Goal: Information Seeking & Learning: Learn about a topic

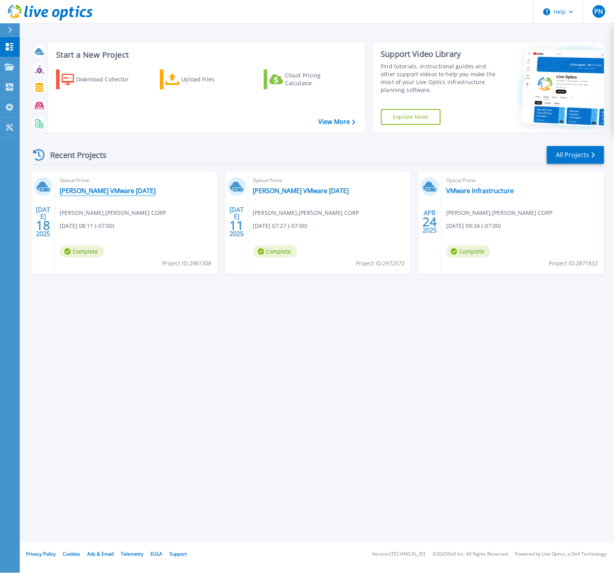
click at [95, 191] on link "[PERSON_NAME] VMware [DATE]" at bounding box center [108, 191] width 96 height 8
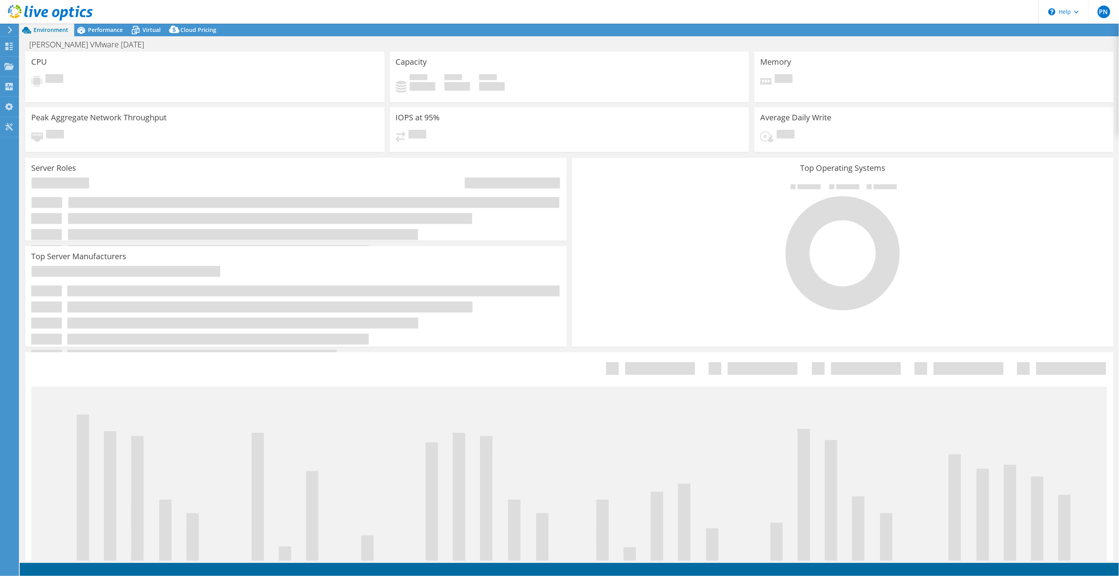
select select "USD"
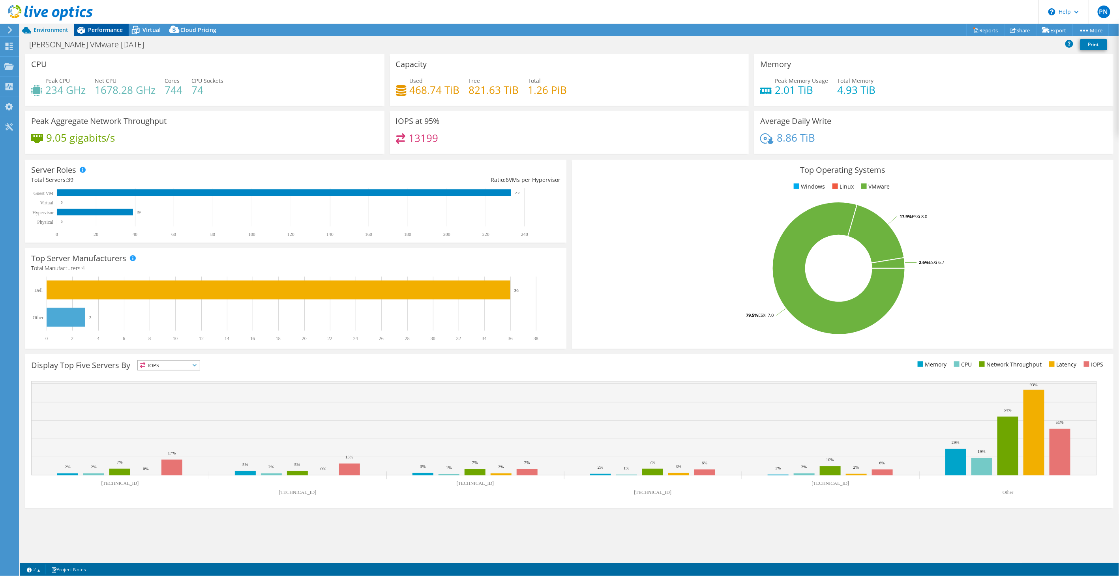
click at [109, 36] on div "Performance" at bounding box center [101, 30] width 54 height 13
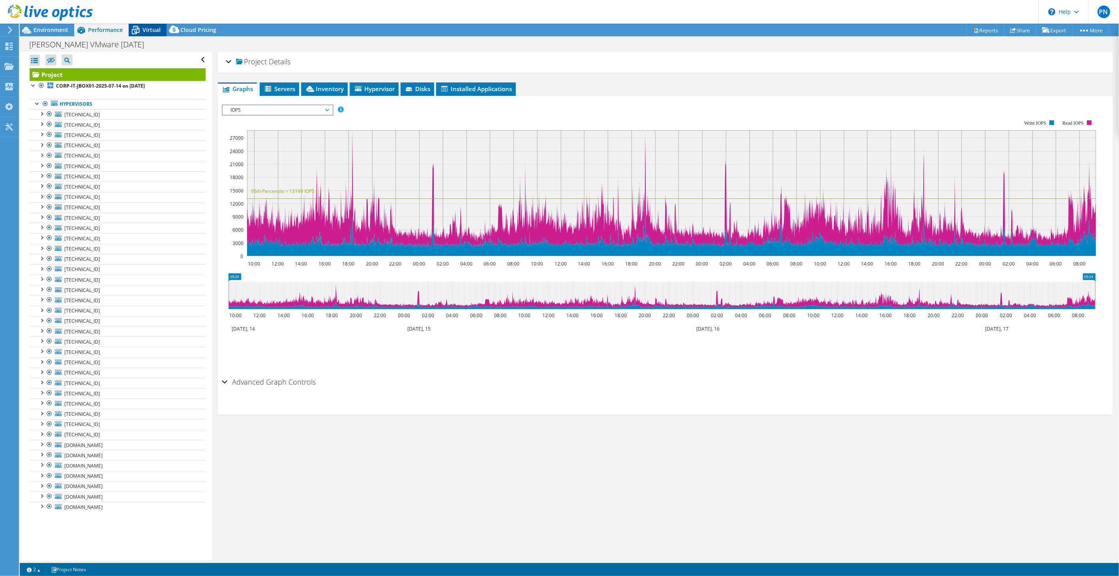
click at [151, 29] on span "Virtual" at bounding box center [151, 29] width 18 height 7
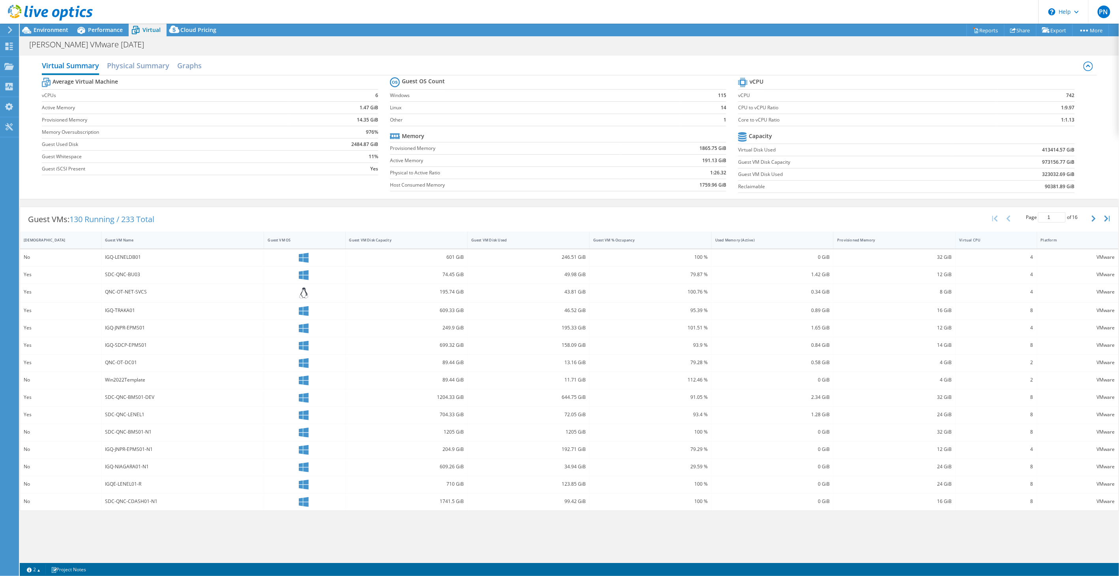
click at [613, 245] on div "Virtual CPU" at bounding box center [991, 240] width 71 height 12
click at [116, 32] on span "Performance" at bounding box center [105, 29] width 35 height 7
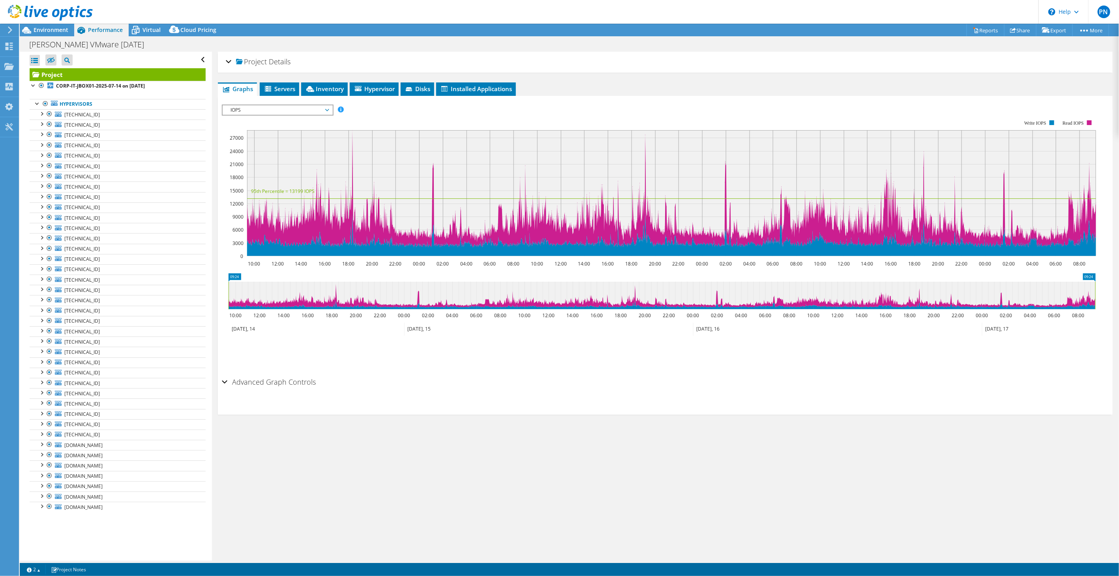
click at [219, 380] on section "IOPS Disk Throughput IO Size Latency Queue Depth CPU Percentage Memory Page Fau…" at bounding box center [665, 255] width 894 height 319
click at [227, 380] on div "Advanced Graph Controls" at bounding box center [665, 382] width 887 height 17
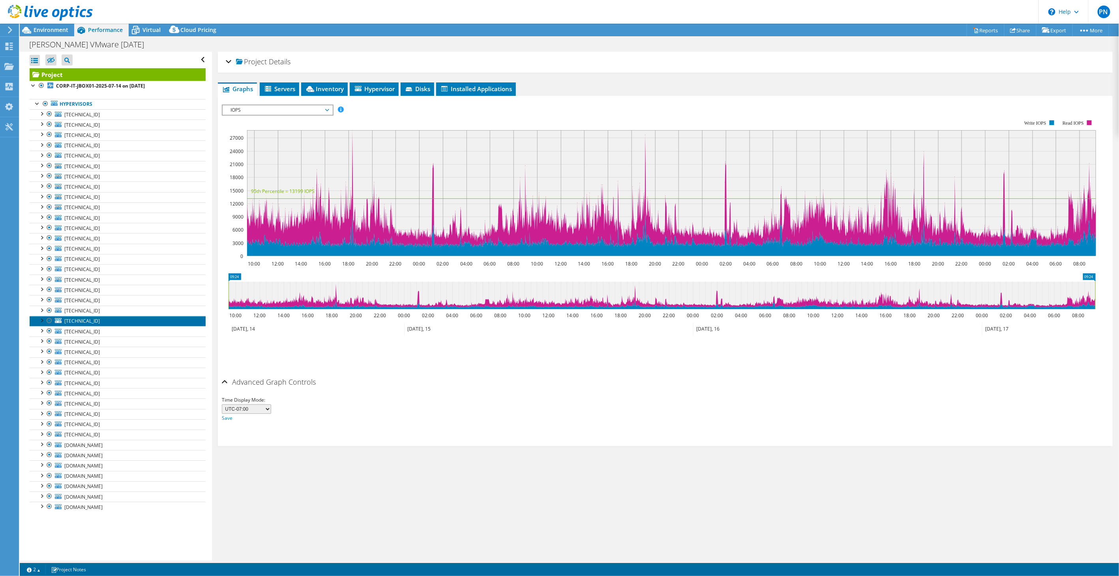
click at [104, 320] on link "[TECHNICAL_ID]" at bounding box center [118, 321] width 176 height 10
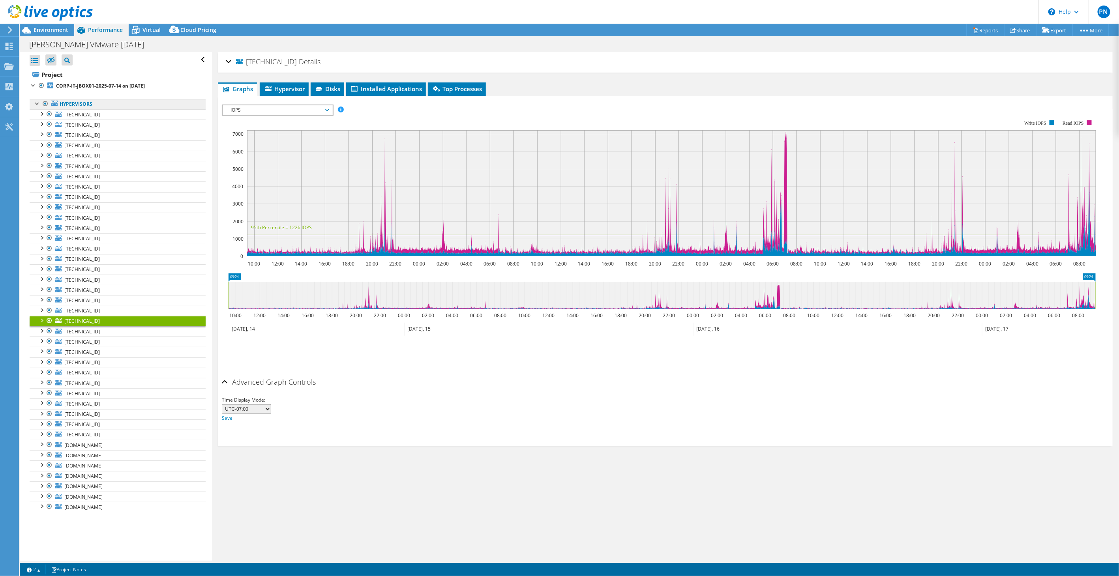
click at [65, 104] on link "Hypervisors" at bounding box center [118, 104] width 176 height 10
click at [62, 85] on b "CORP-IT-JBOX01-2025-07-14 on [DATE]" at bounding box center [100, 85] width 89 height 7
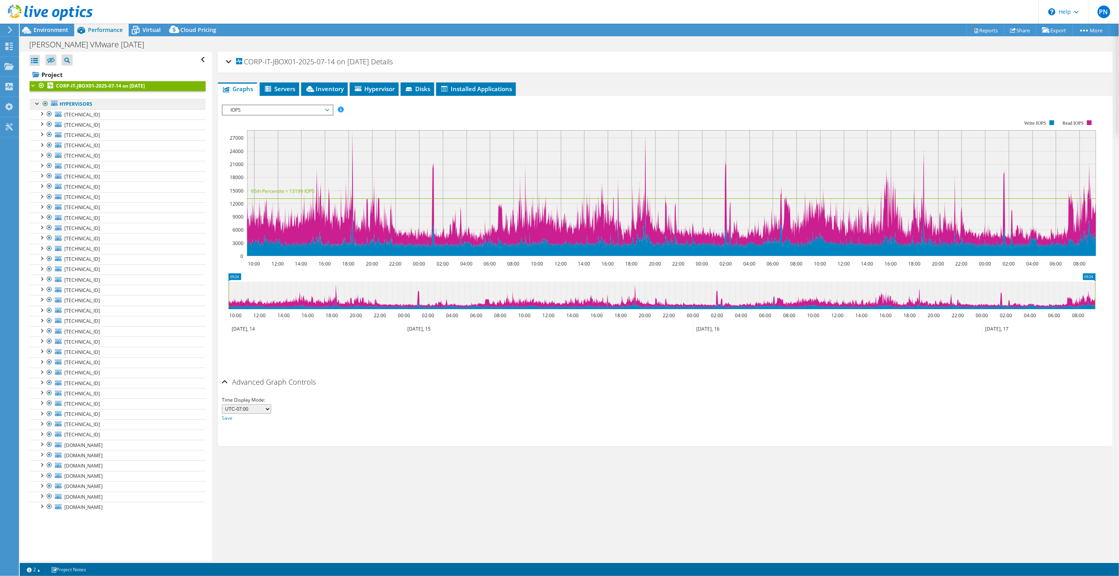
click at [76, 106] on link "Hypervisors" at bounding box center [118, 104] width 176 height 10
click at [117, 140] on link "[TECHNICAL_ID]" at bounding box center [118, 145] width 176 height 10
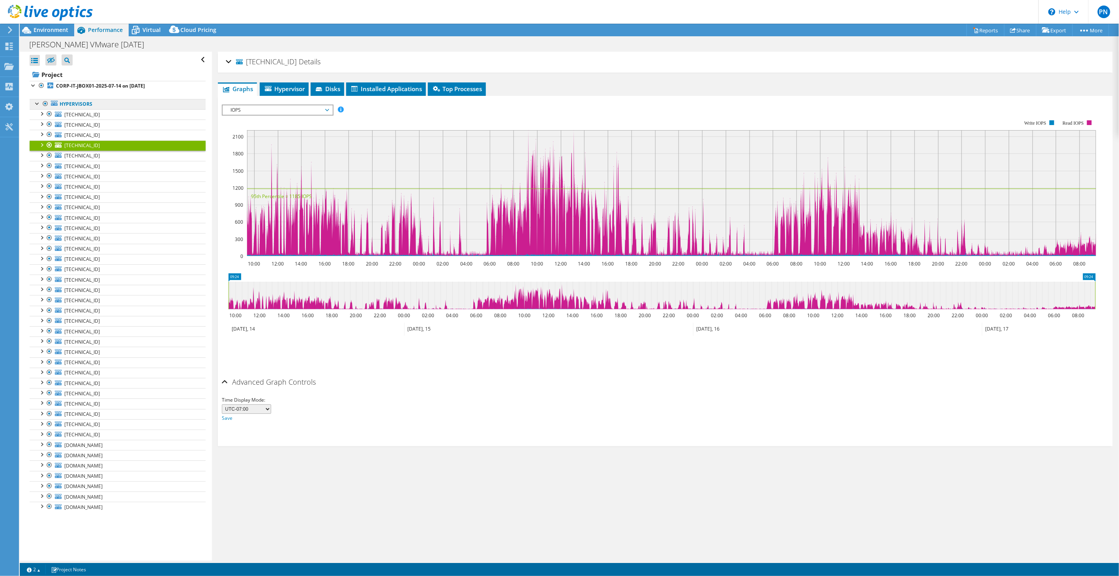
click at [79, 105] on link "Hypervisors" at bounding box center [118, 104] width 176 height 10
click at [80, 114] on span "[TECHNICAL_ID]" at bounding box center [82, 114] width 36 height 7
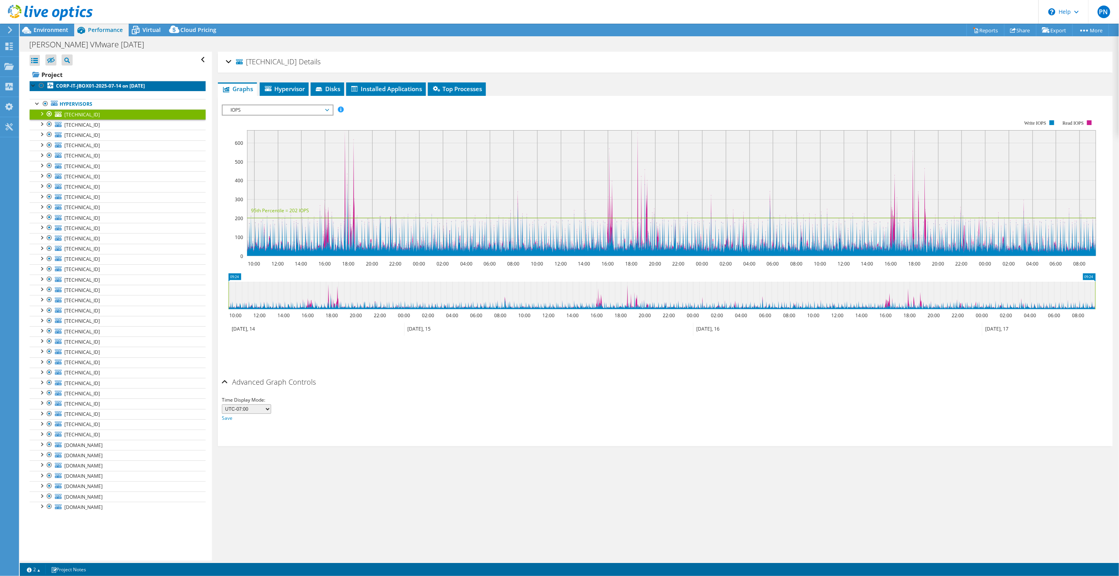
click at [78, 87] on b "CORP-IT-JBOX01-2025-07-14 on [DATE]" at bounding box center [100, 85] width 89 height 7
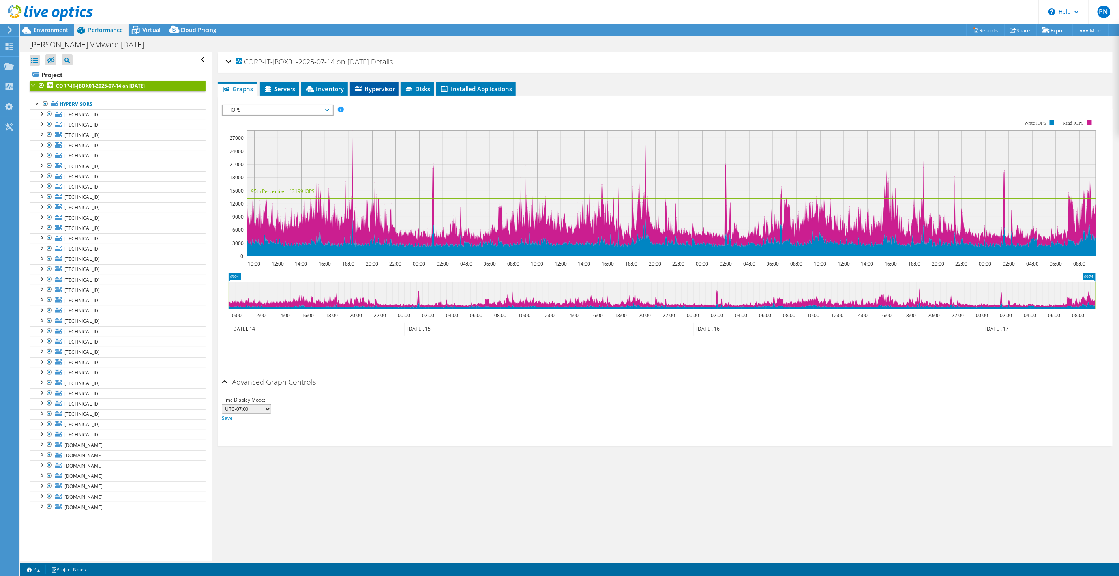
click at [384, 90] on span "Hypervisor" at bounding box center [374, 89] width 41 height 8
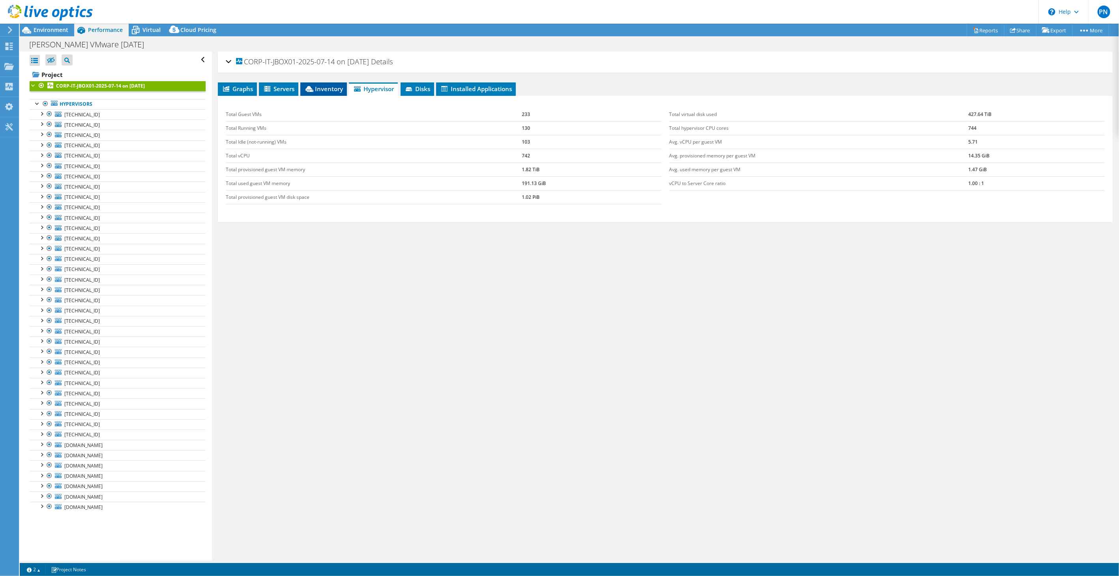
click at [336, 85] on span "Inventory" at bounding box center [323, 89] width 39 height 8
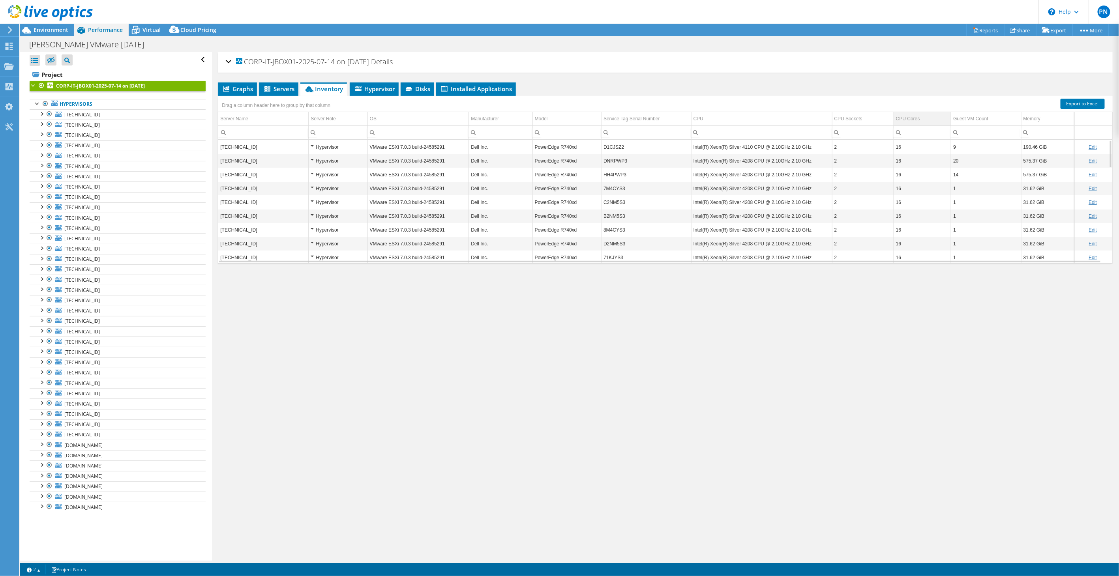
click at [613, 117] on td "CPU Cores" at bounding box center [922, 119] width 57 height 14
click at [613, 114] on td "CPU Cores" at bounding box center [922, 119] width 57 height 14
click at [613, 115] on td "CPU Cores" at bounding box center [922, 119] width 57 height 14
click at [281, 87] on span "Servers" at bounding box center [279, 89] width 32 height 8
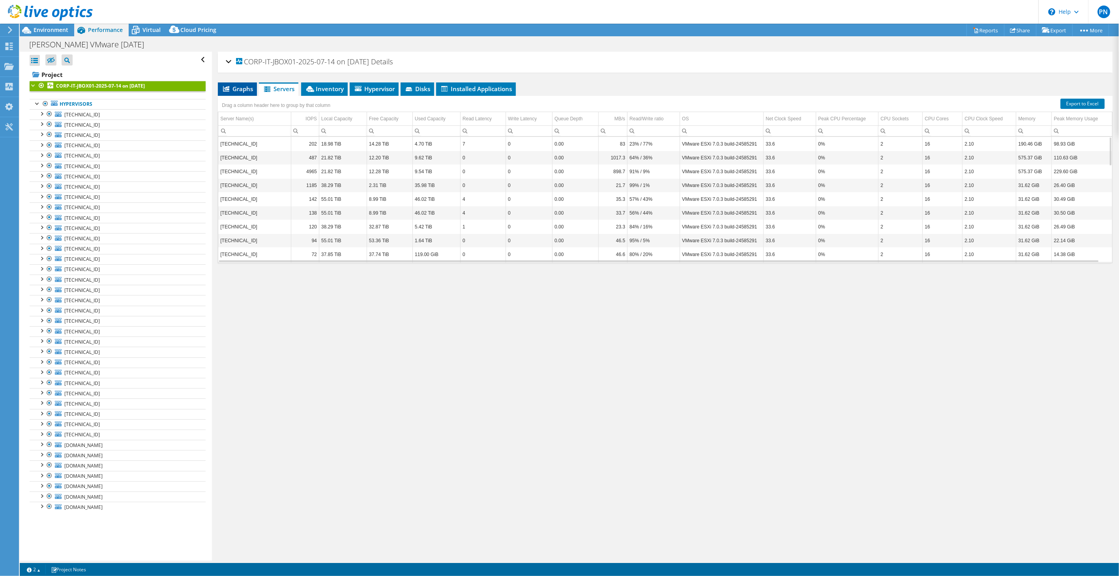
click at [247, 87] on span "Graphs" at bounding box center [237, 89] width 31 height 8
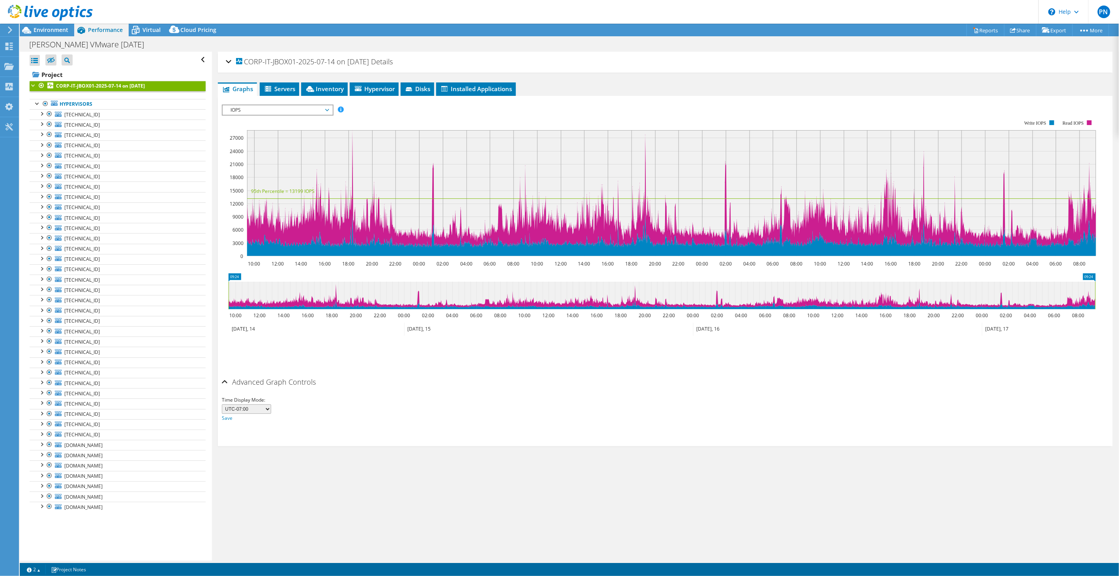
click at [309, 110] on span "IOPS" at bounding box center [276, 109] width 101 height 9
click at [295, 191] on li "Workload Concentration Bubble" at bounding box center [277, 195] width 109 height 9
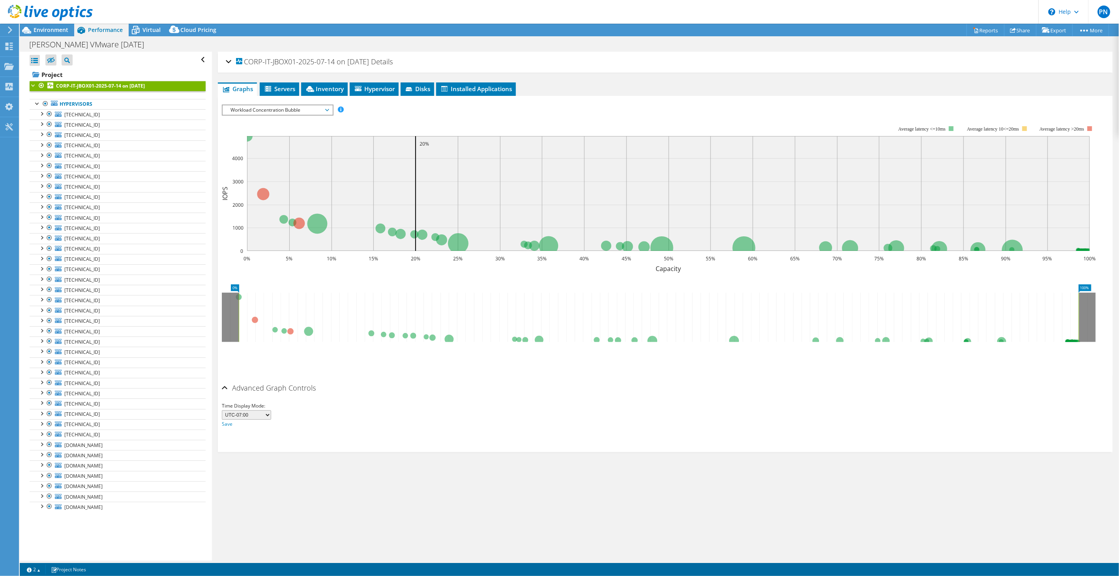
click at [284, 105] on span "Workload Concentration Bubble" at bounding box center [276, 109] width 101 height 9
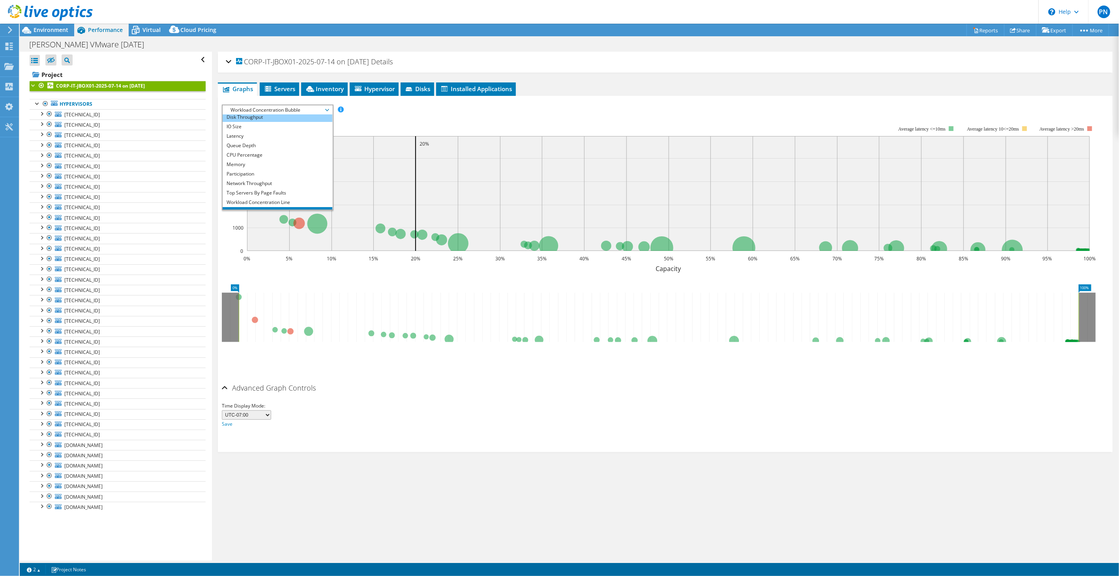
scroll to position [0, 0]
click at [268, 164] on li "CPU Percentage" at bounding box center [277, 166] width 109 height 9
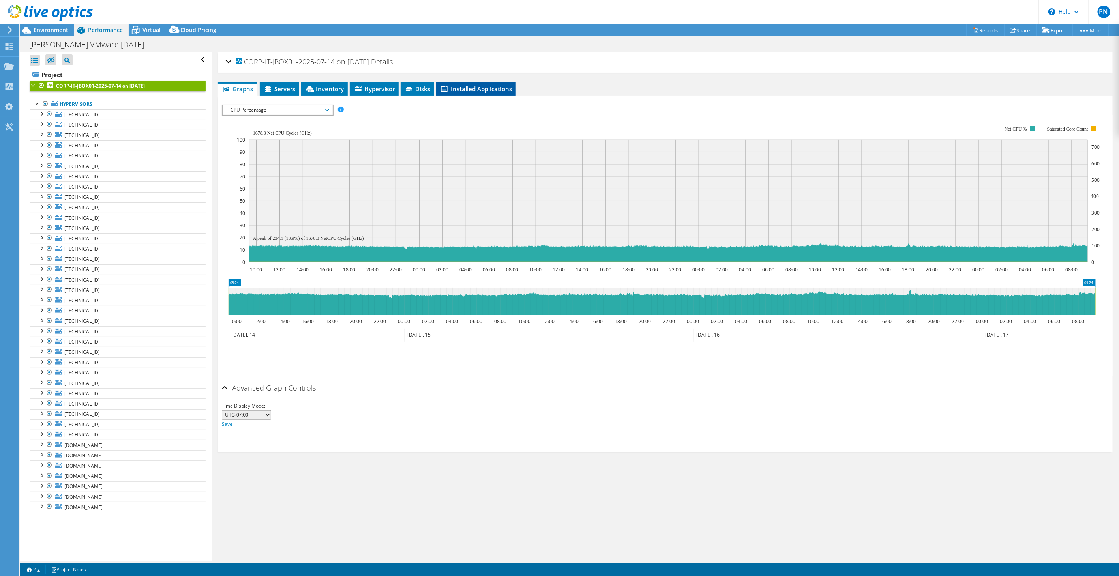
click at [474, 88] on span "Installed Applications" at bounding box center [476, 89] width 72 height 8
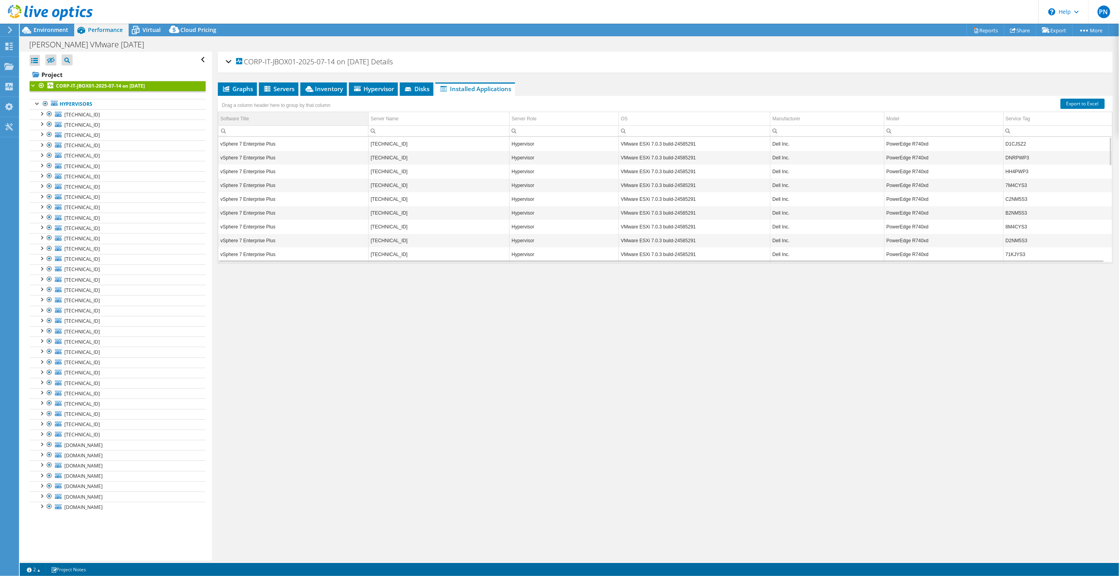
click at [297, 118] on td "Software Title" at bounding box center [293, 119] width 150 height 14
click at [307, 117] on td "Software Title" at bounding box center [293, 119] width 150 height 14
click at [145, 32] on span "Virtual" at bounding box center [151, 29] width 18 height 7
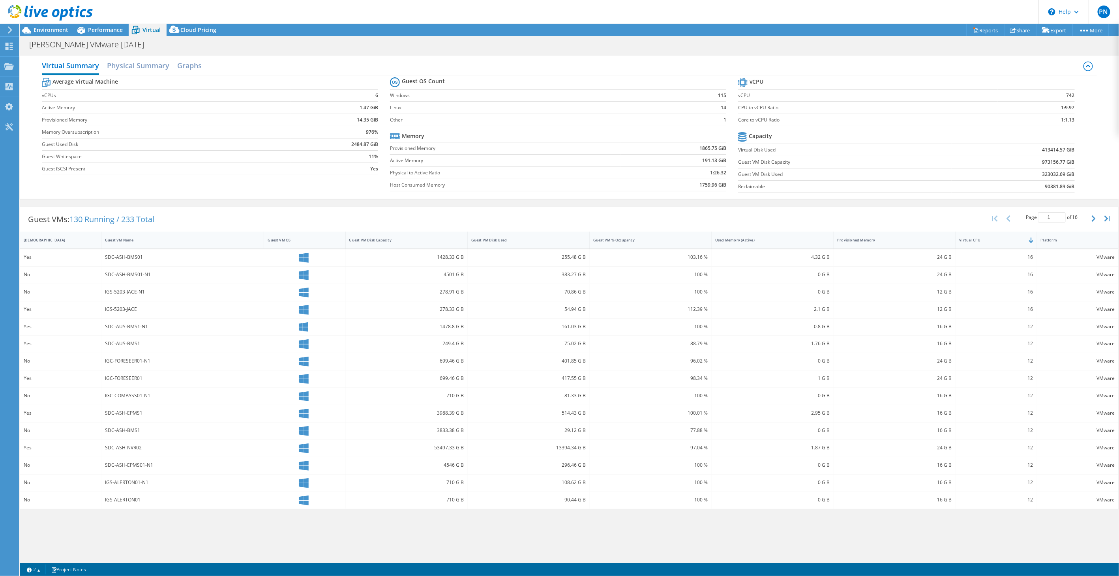
click at [48, 94] on label "vCPUs" at bounding box center [166, 96] width 249 height 8
drag, startPoint x: 48, startPoint y: 94, endPoint x: 364, endPoint y: 92, distance: 316.4
click at [364, 92] on tr "vCPUs 6" at bounding box center [210, 95] width 336 height 12
click at [150, 66] on h2 "Physical Summary" at bounding box center [138, 66] width 62 height 17
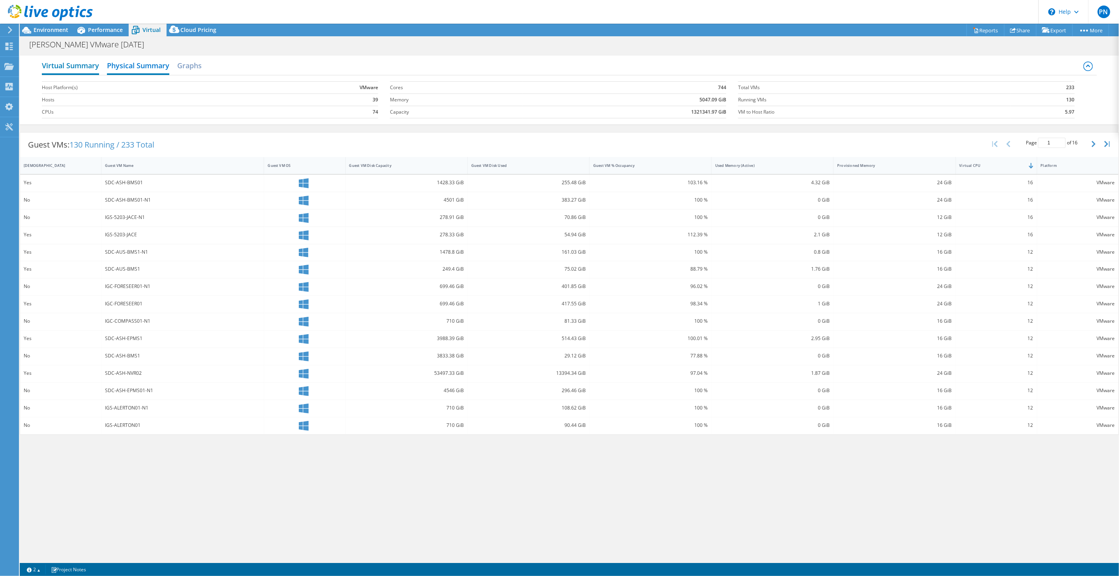
click at [80, 66] on h2 "Virtual Summary" at bounding box center [70, 66] width 57 height 17
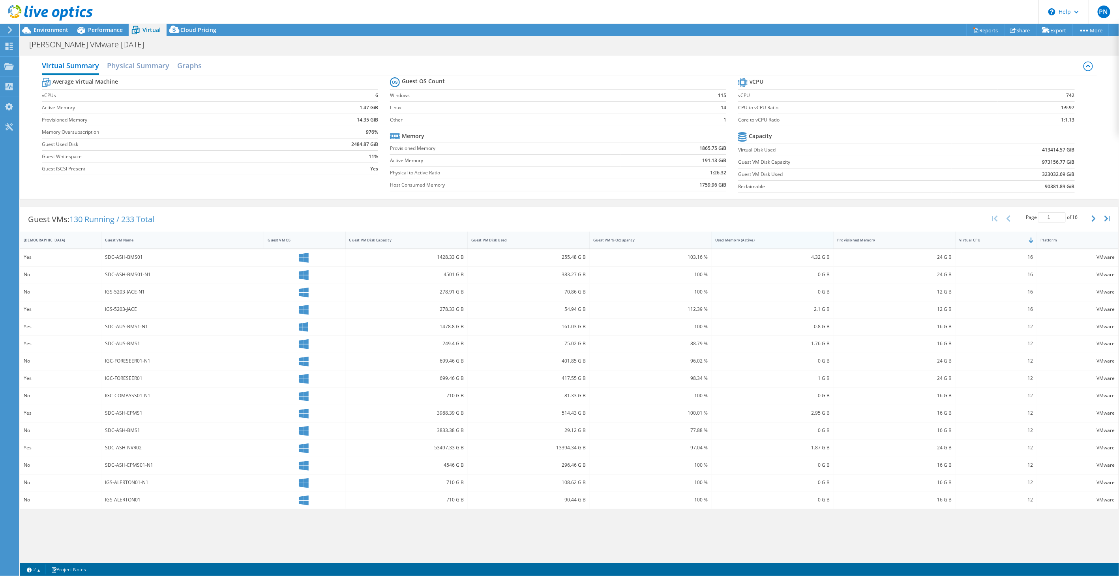
click at [613, 245] on div "Used Memory (Active)" at bounding box center [767, 240] width 112 height 12
click at [41, 569] on link "2" at bounding box center [33, 570] width 24 height 10
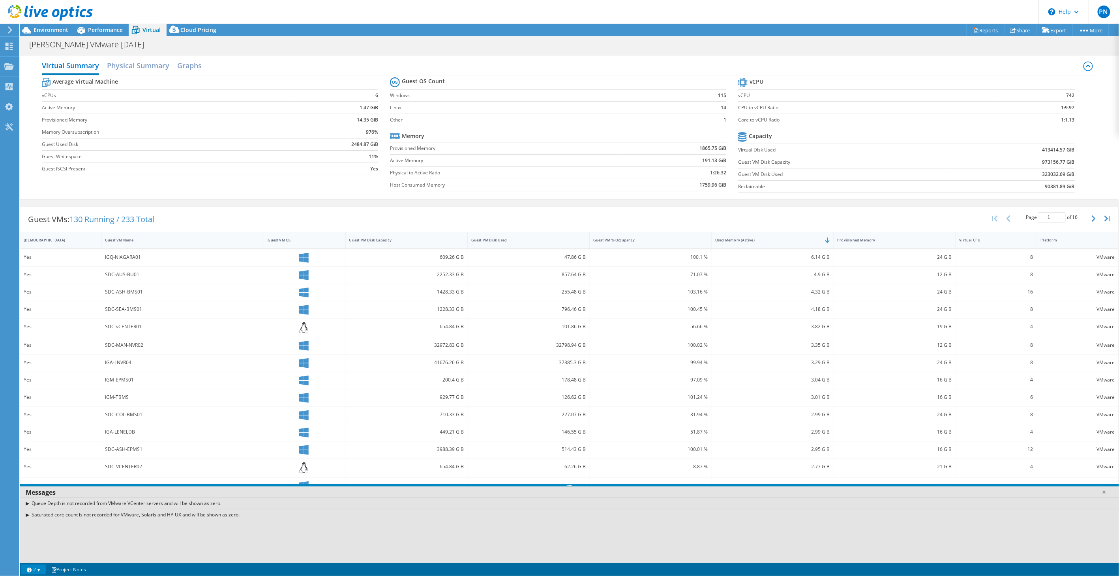
click at [41, 569] on link "2" at bounding box center [33, 570] width 24 height 10
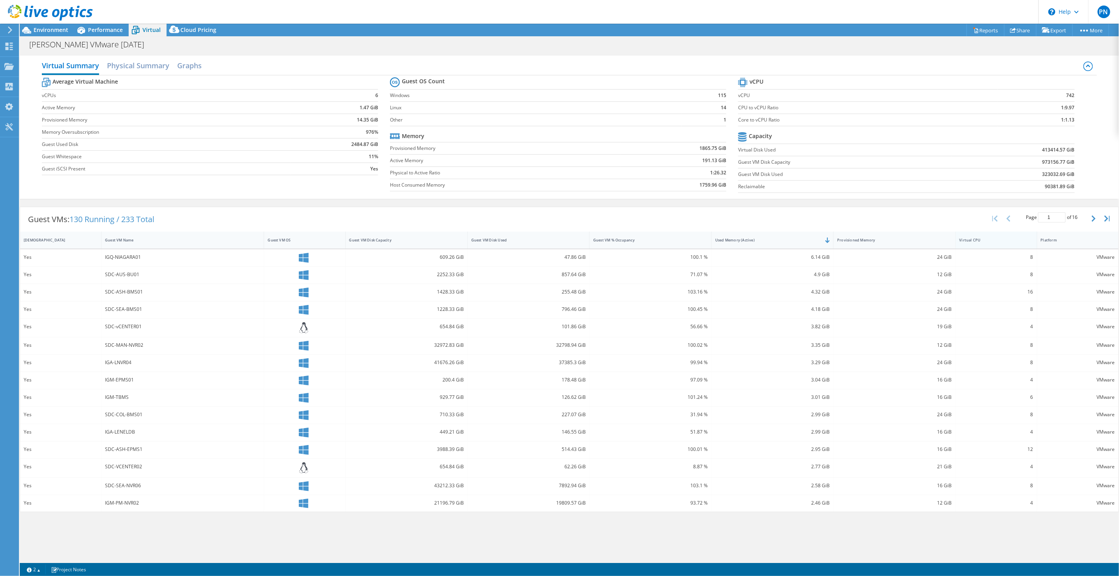
click at [613, 245] on div "Virtual CPU" at bounding box center [996, 240] width 81 height 17
click at [613, 239] on div "Virtual CPU" at bounding box center [991, 240] width 64 height 5
click at [212, 214] on div "Guest VMs: 130 Running / 233 Total Page 1 of 16 5 rows 10 rows 20 rows 25 rows …" at bounding box center [569, 219] width 1098 height 24
